Goal: Transaction & Acquisition: Obtain resource

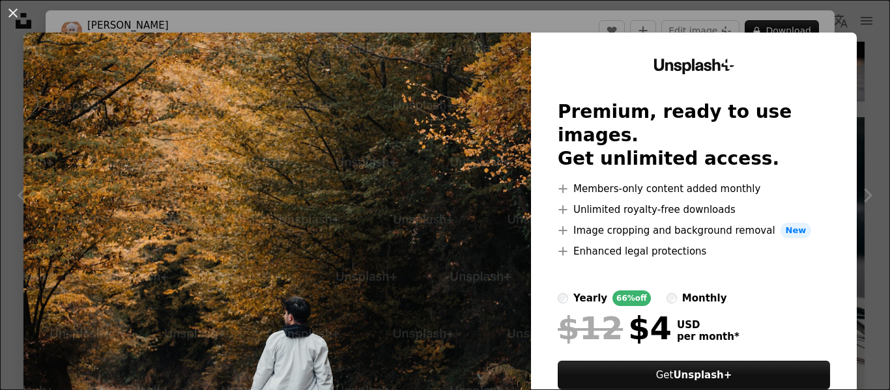
click at [412, 63] on img at bounding box center [277, 240] width 508 height 414
click at [851, 23] on div "An X shape Unsplash+ Premium, ready to use images. Get unlimited access. A plus…" at bounding box center [445, 195] width 890 height 390
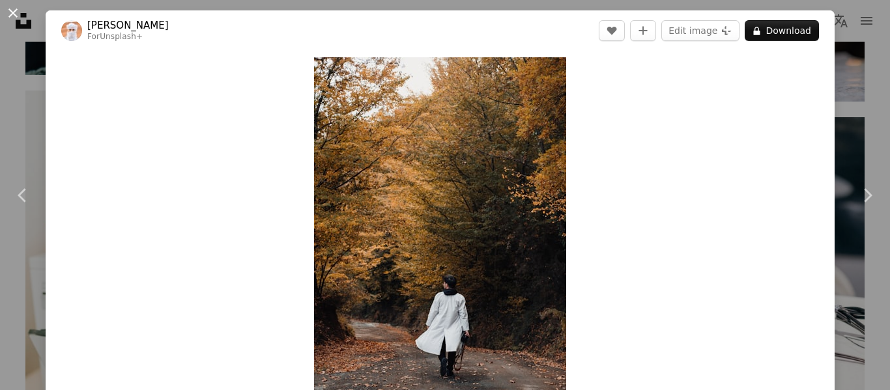
click at [12, 12] on button "An X shape" at bounding box center [13, 13] width 16 height 16
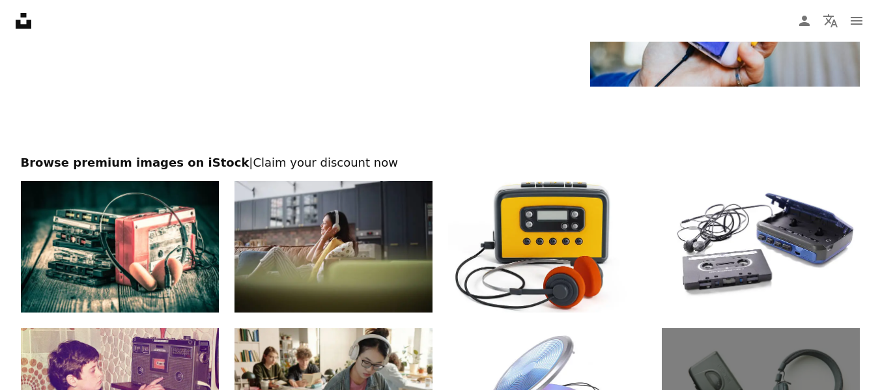
scroll to position [2606, 0]
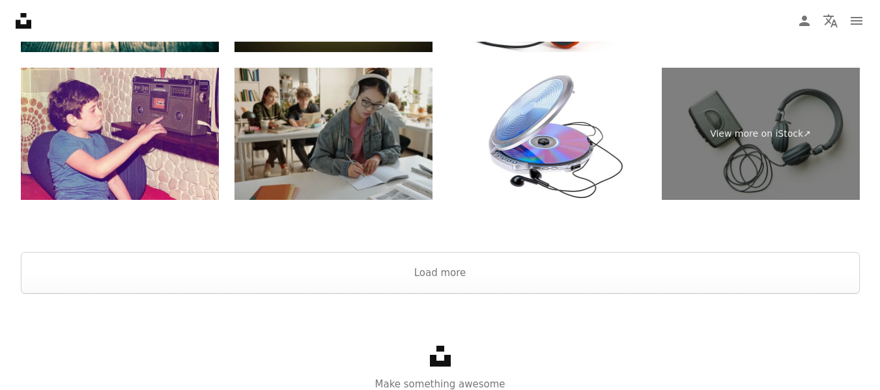
click at [343, 130] on img at bounding box center [334, 134] width 198 height 132
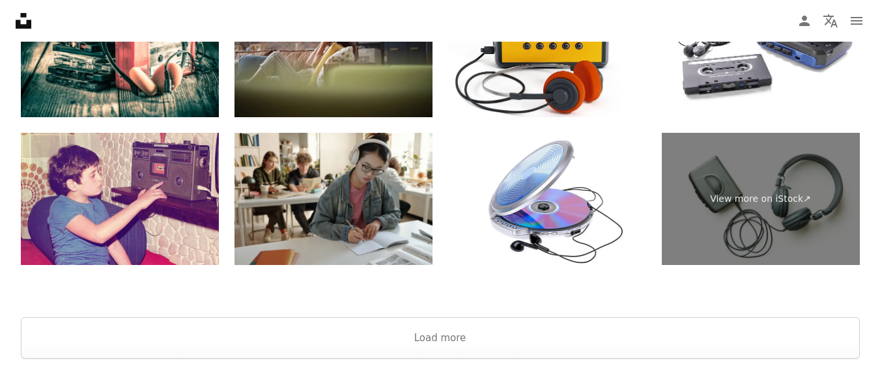
scroll to position [2411, 0]
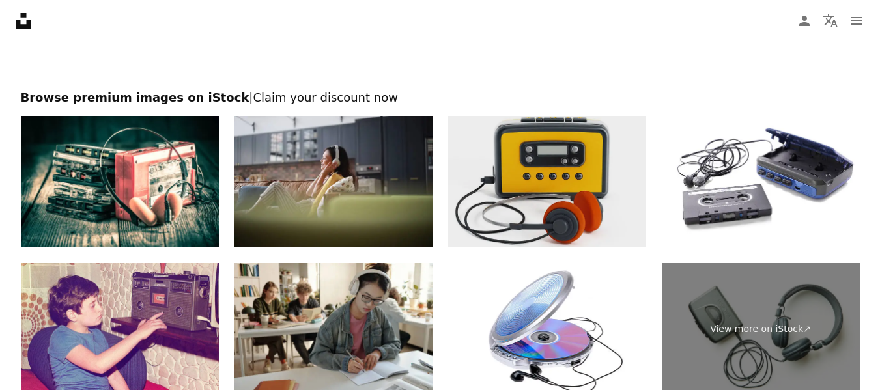
click at [512, 175] on img at bounding box center [547, 182] width 198 height 132
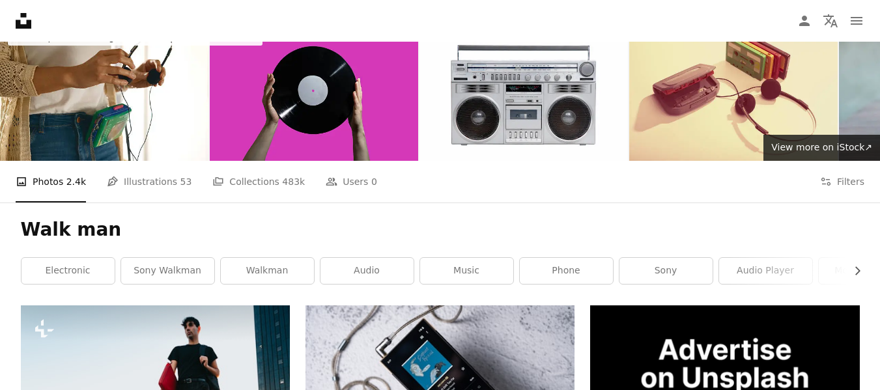
scroll to position [0, 0]
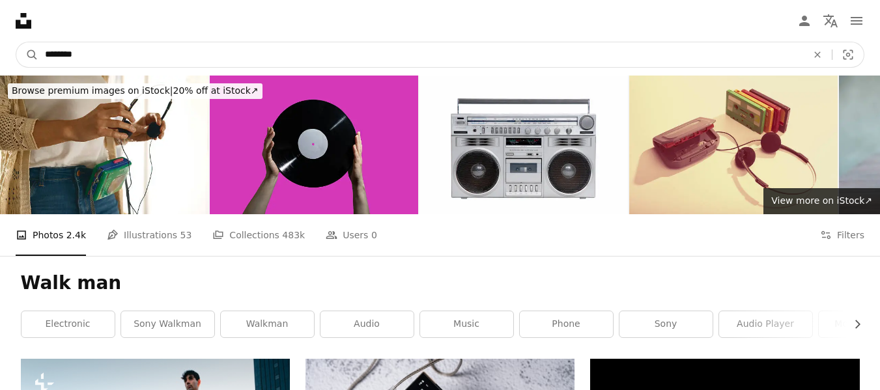
click at [158, 53] on input "********" at bounding box center [420, 54] width 765 height 25
click at [91, 44] on input "********" at bounding box center [420, 54] width 765 height 25
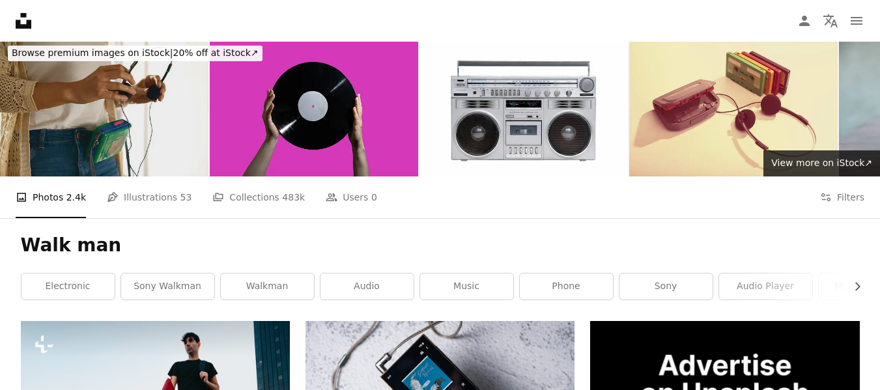
scroll to position [65, 0]
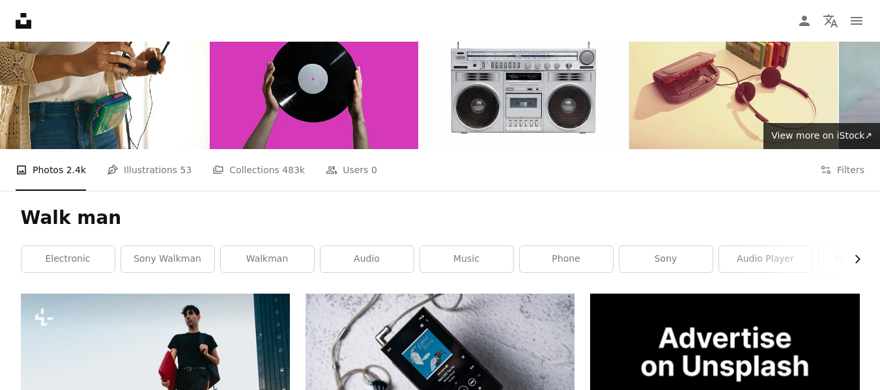
click at [855, 260] on icon "Chevron right" at bounding box center [857, 259] width 13 height 13
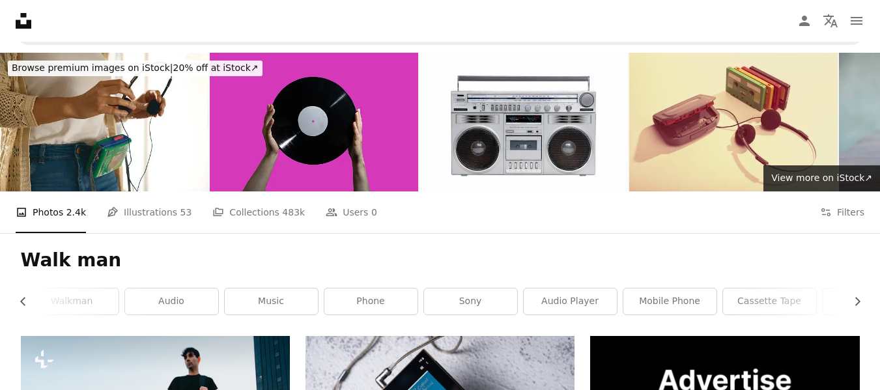
scroll to position [0, 0]
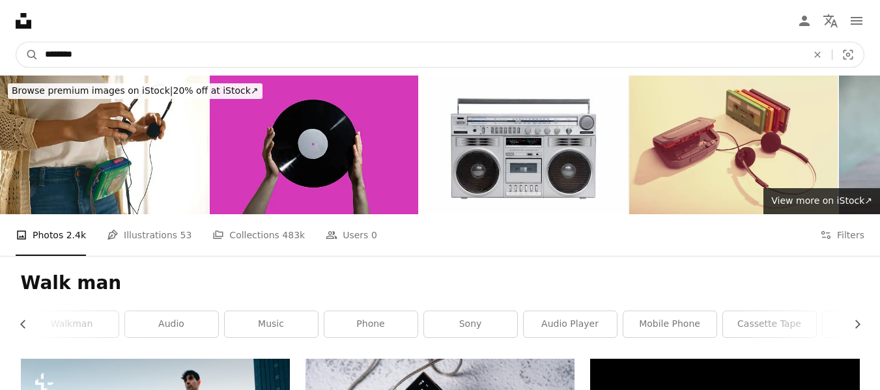
click at [156, 51] on input "********" at bounding box center [420, 54] width 765 height 25
type input "*"
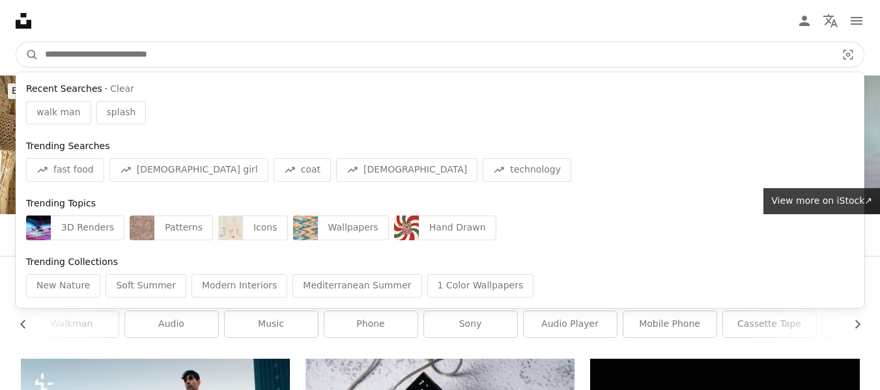
click at [16, 42] on button "A magnifying glass" at bounding box center [27, 54] width 22 height 25
